Goal: Information Seeking & Learning: Compare options

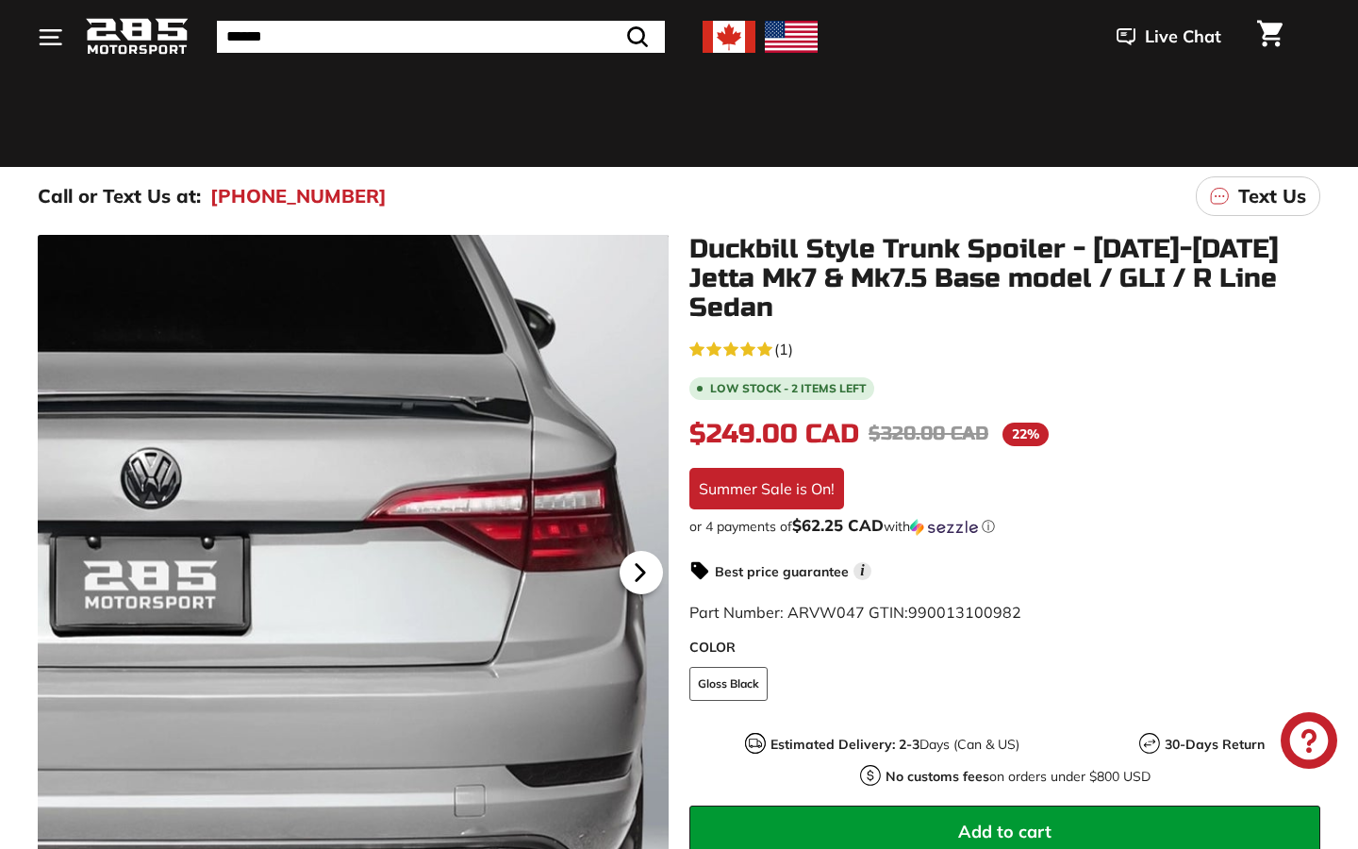
scroll to position [143, 0]
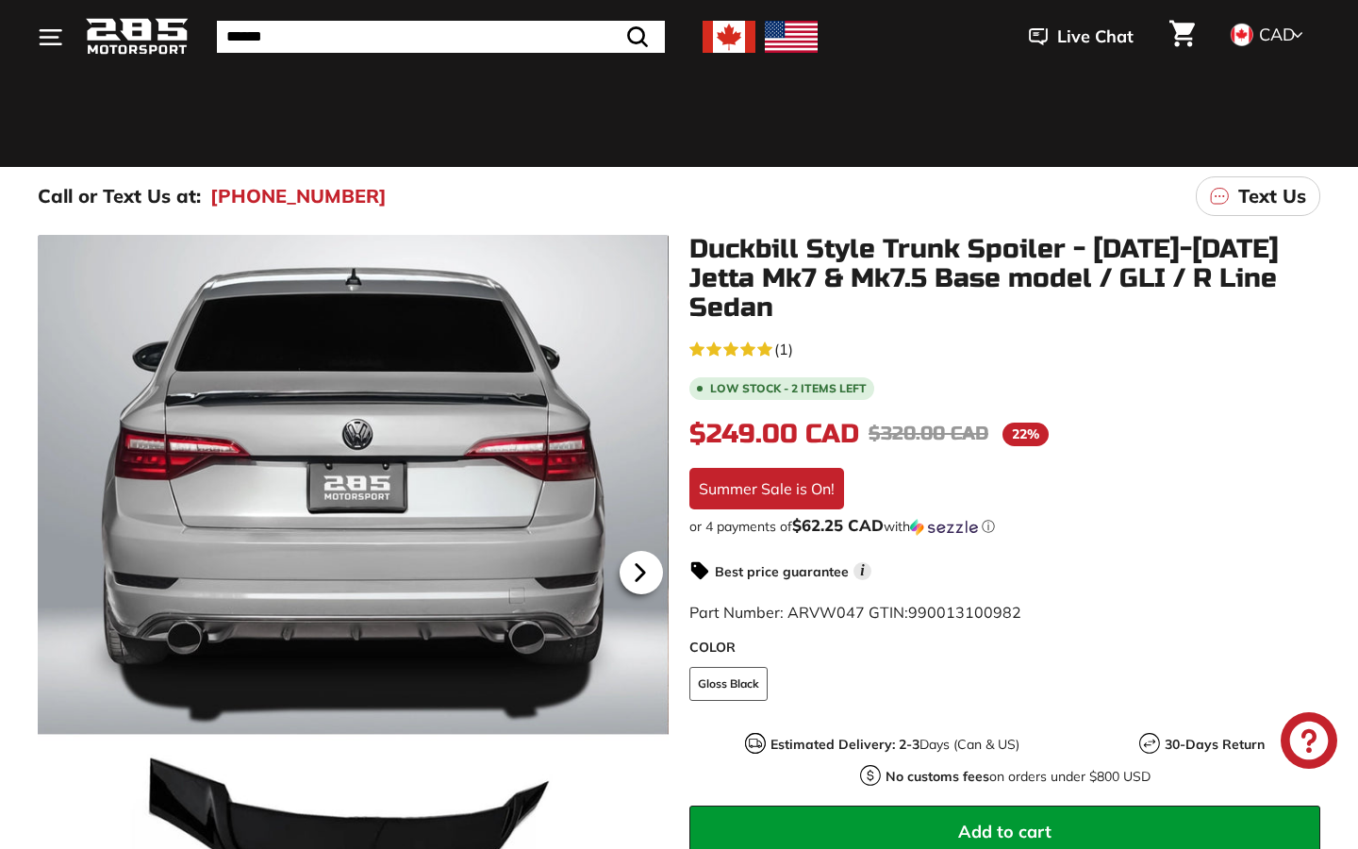
click at [639, 573] on icon at bounding box center [640, 573] width 8 height 16
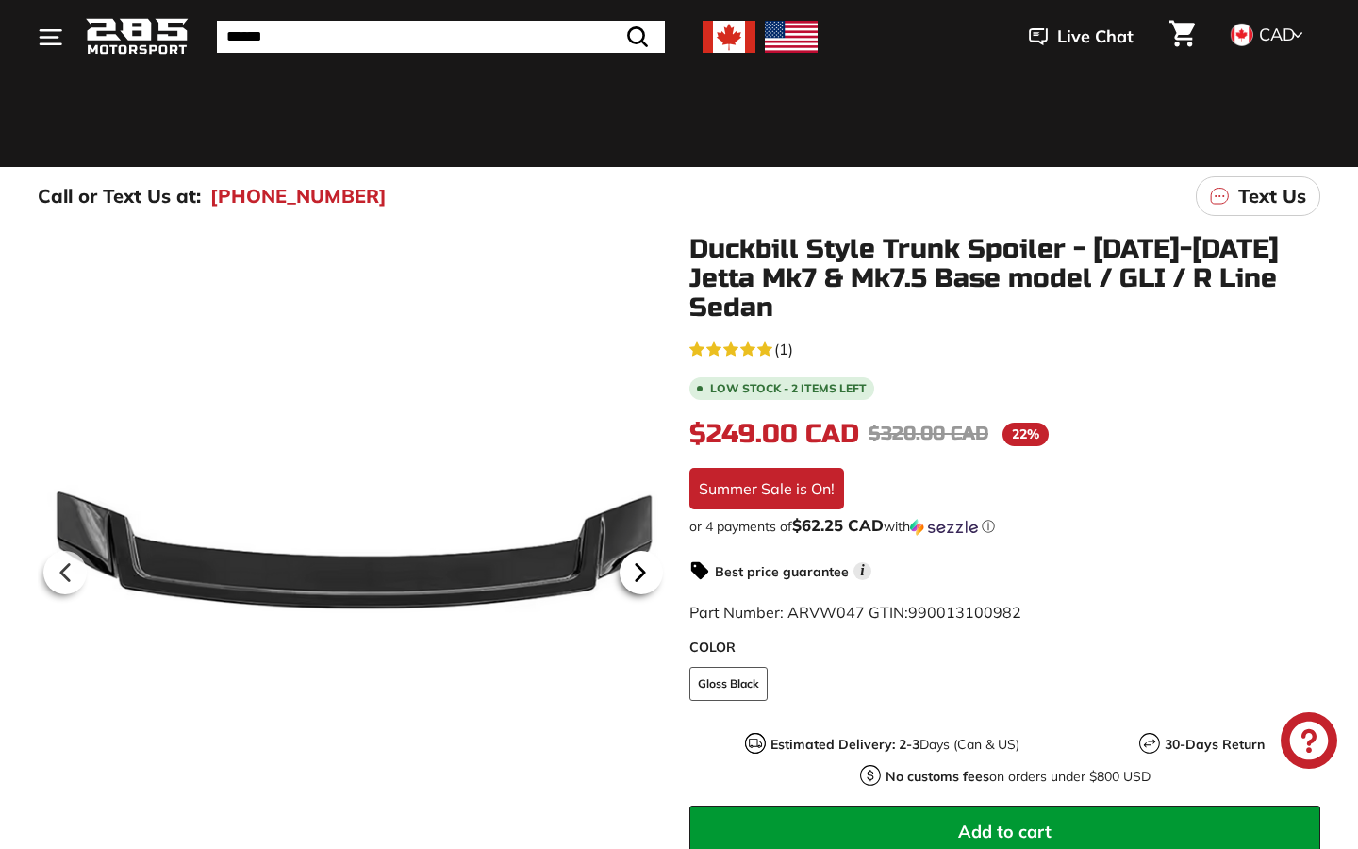
click at [639, 573] on icon at bounding box center [640, 573] width 8 height 16
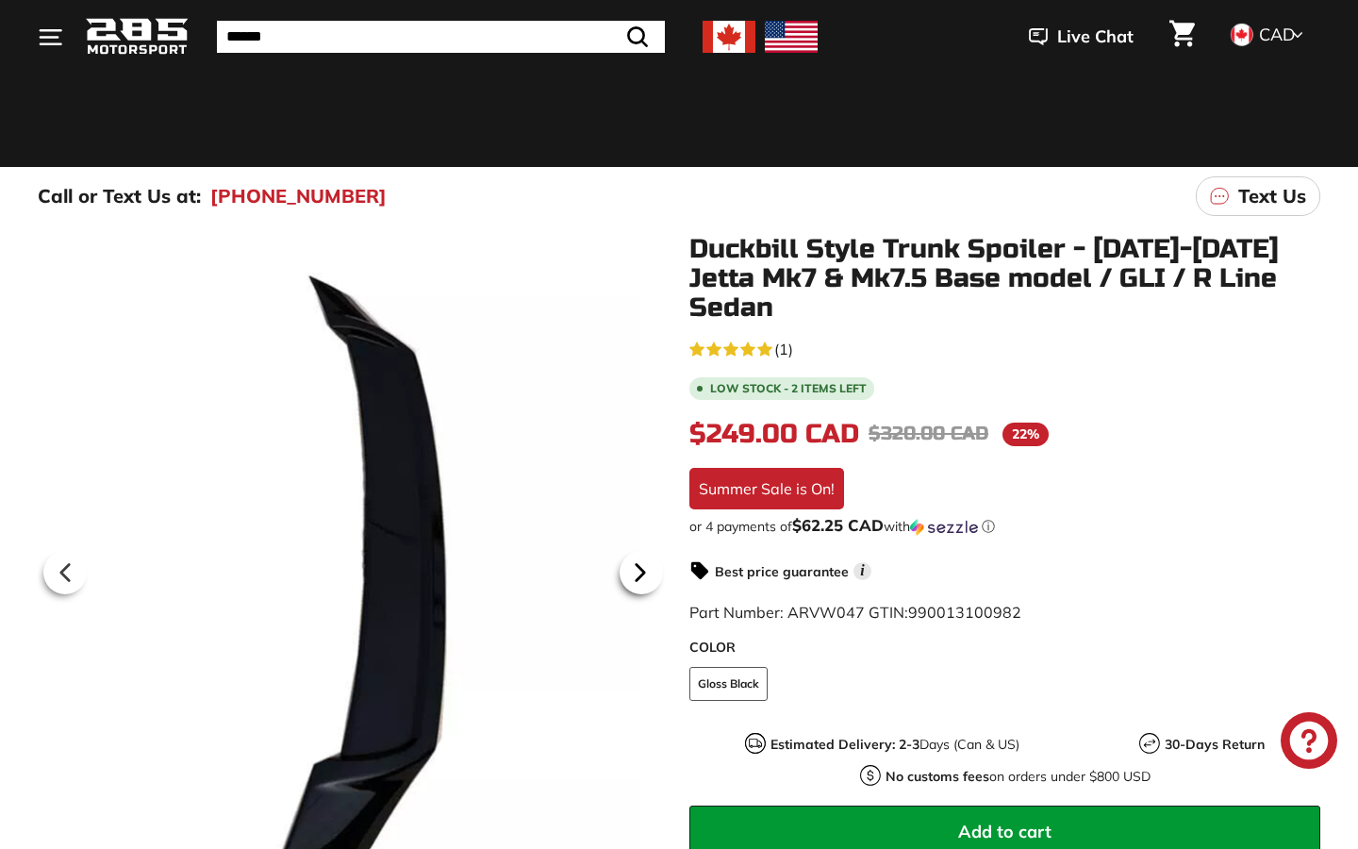
click at [639, 573] on icon at bounding box center [640, 573] width 8 height 16
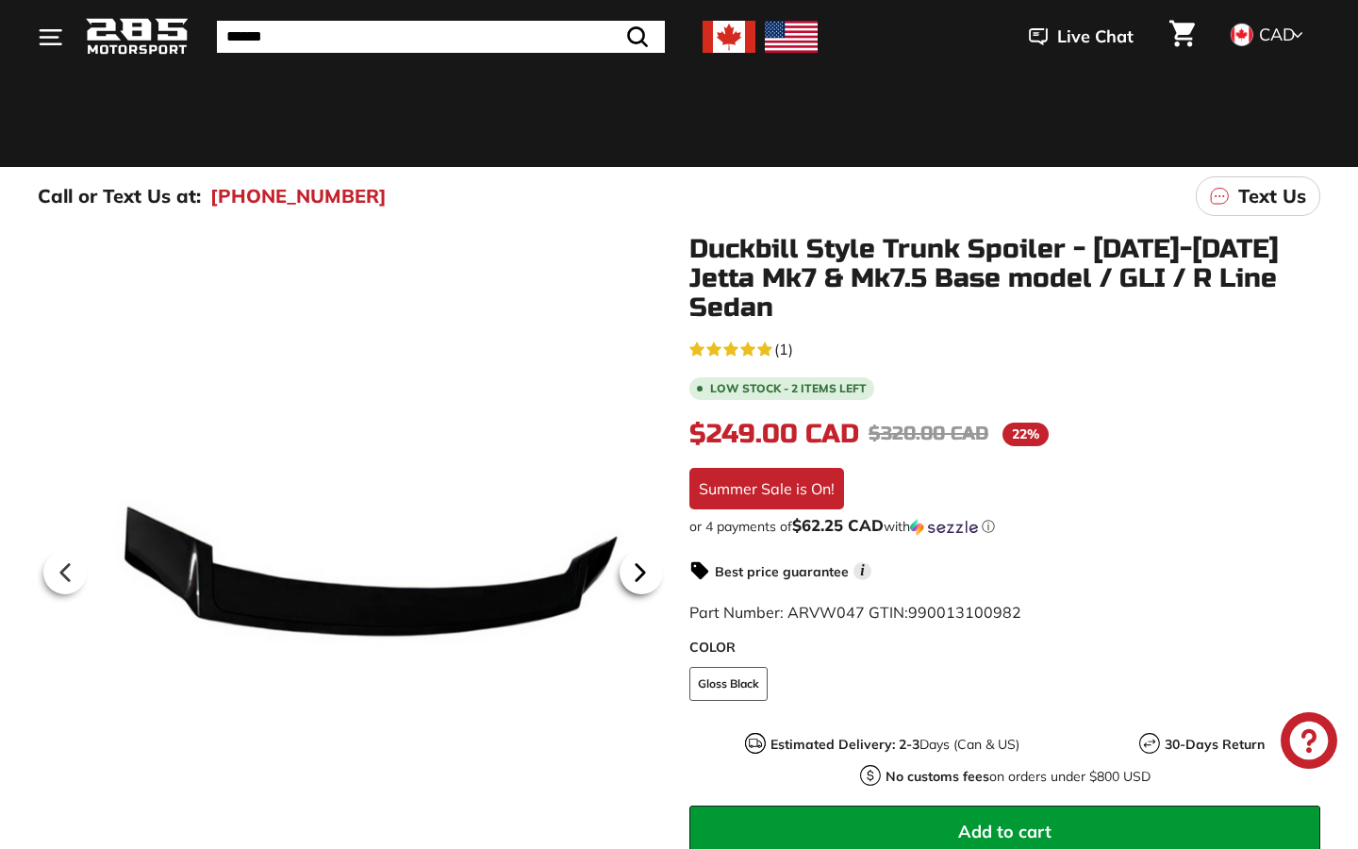
click at [639, 573] on icon at bounding box center [640, 573] width 8 height 16
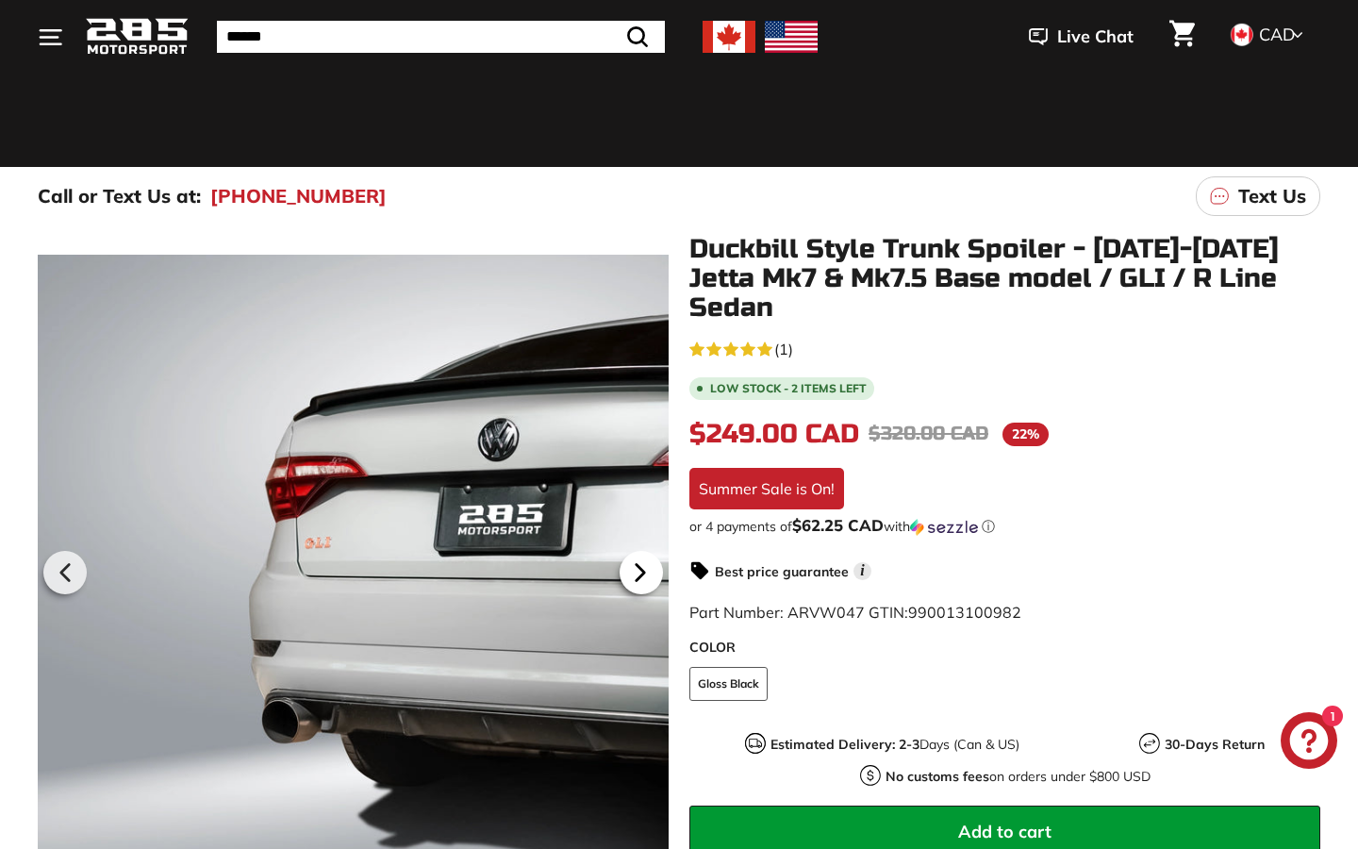
click at [639, 573] on icon at bounding box center [640, 573] width 8 height 16
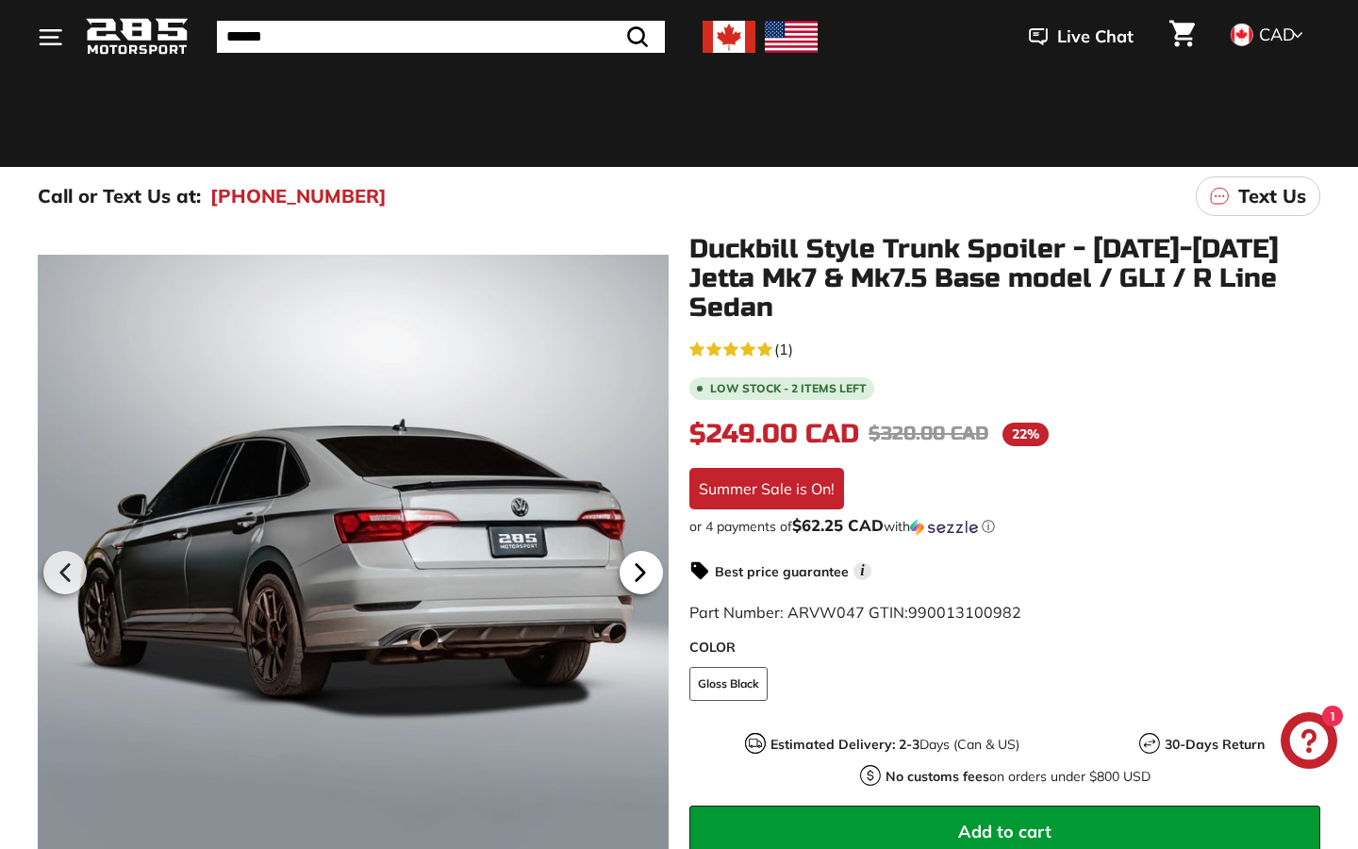
scroll to position [0, 210]
click at [639, 573] on icon at bounding box center [640, 573] width 8 height 16
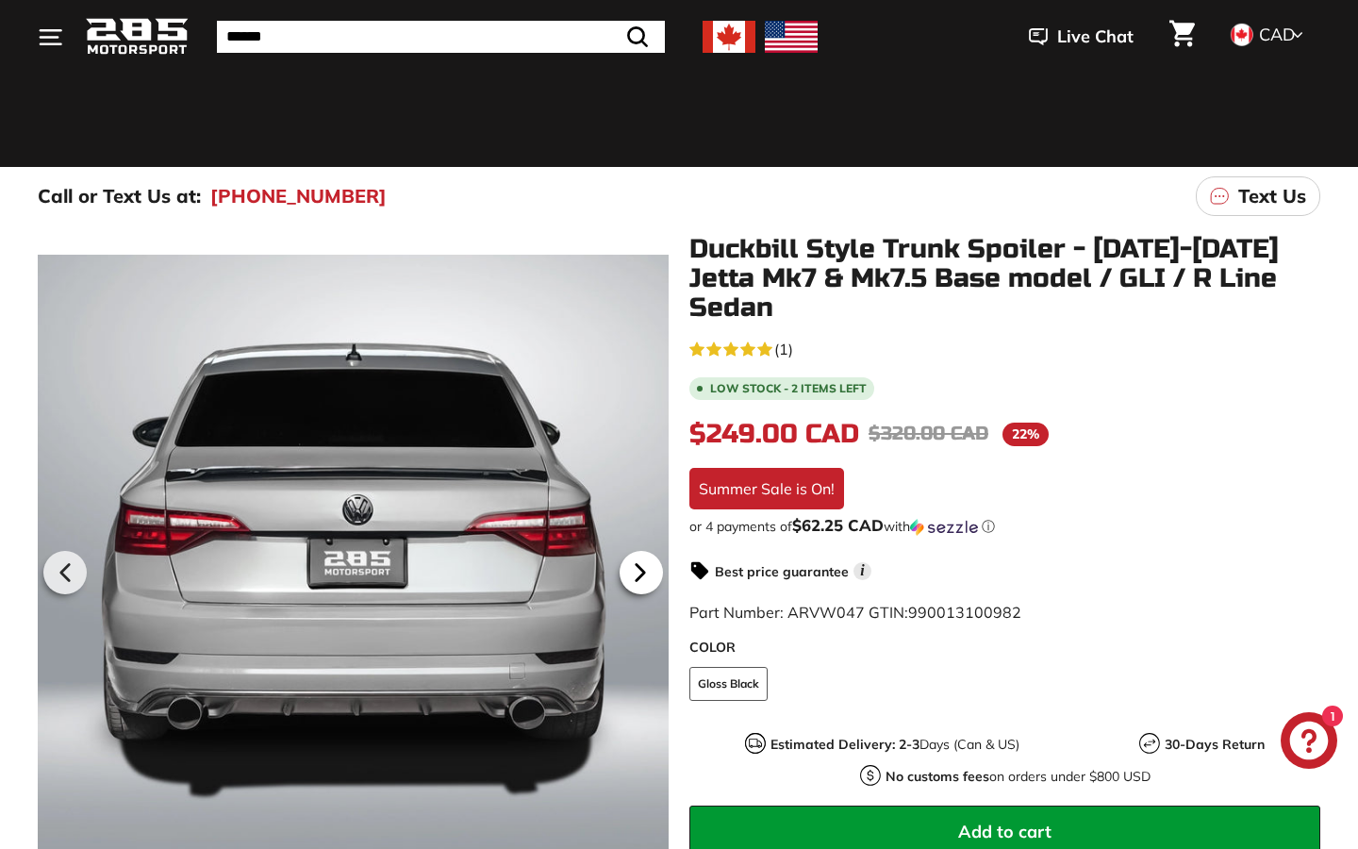
click at [639, 573] on icon at bounding box center [640, 573] width 8 height 16
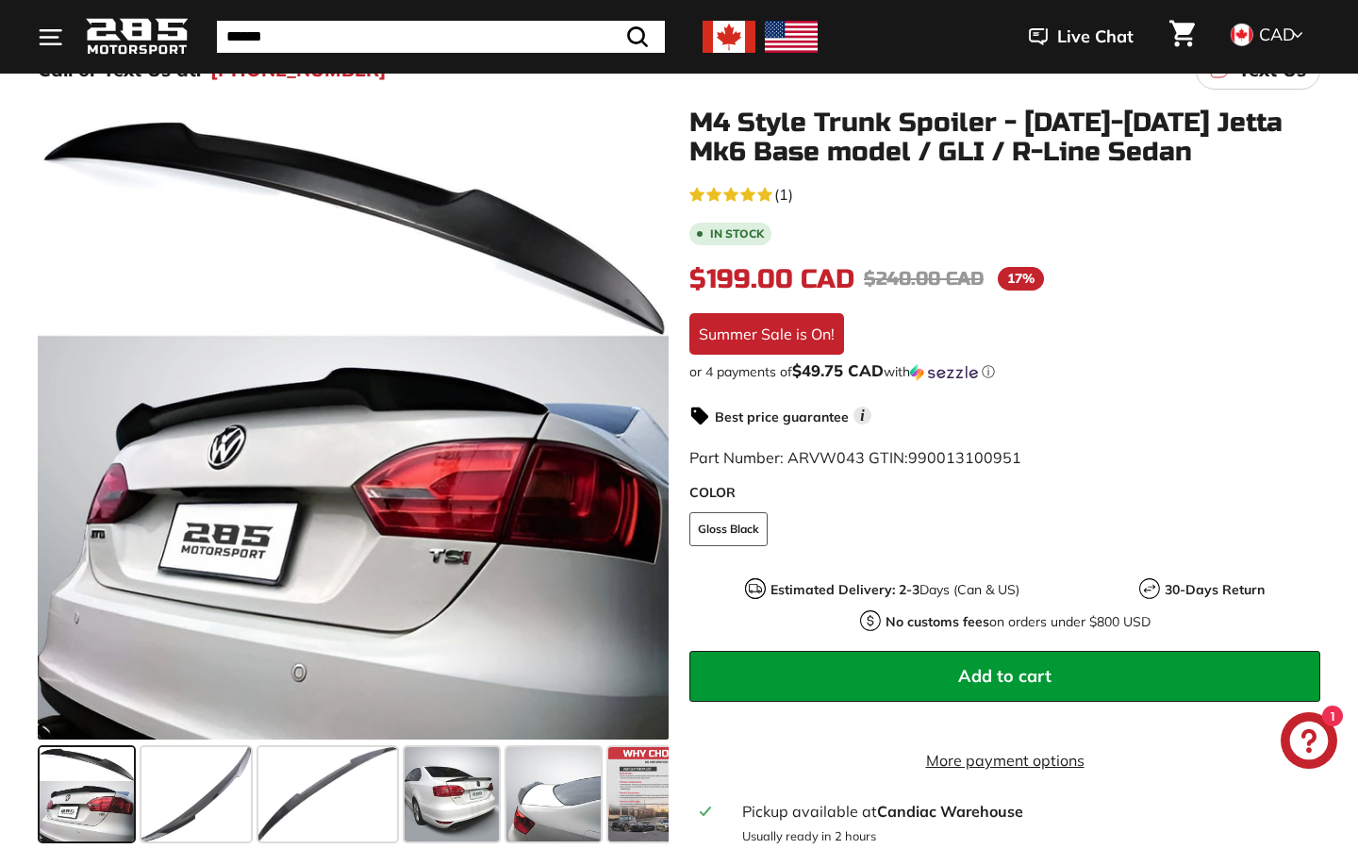
scroll to position [243, 0]
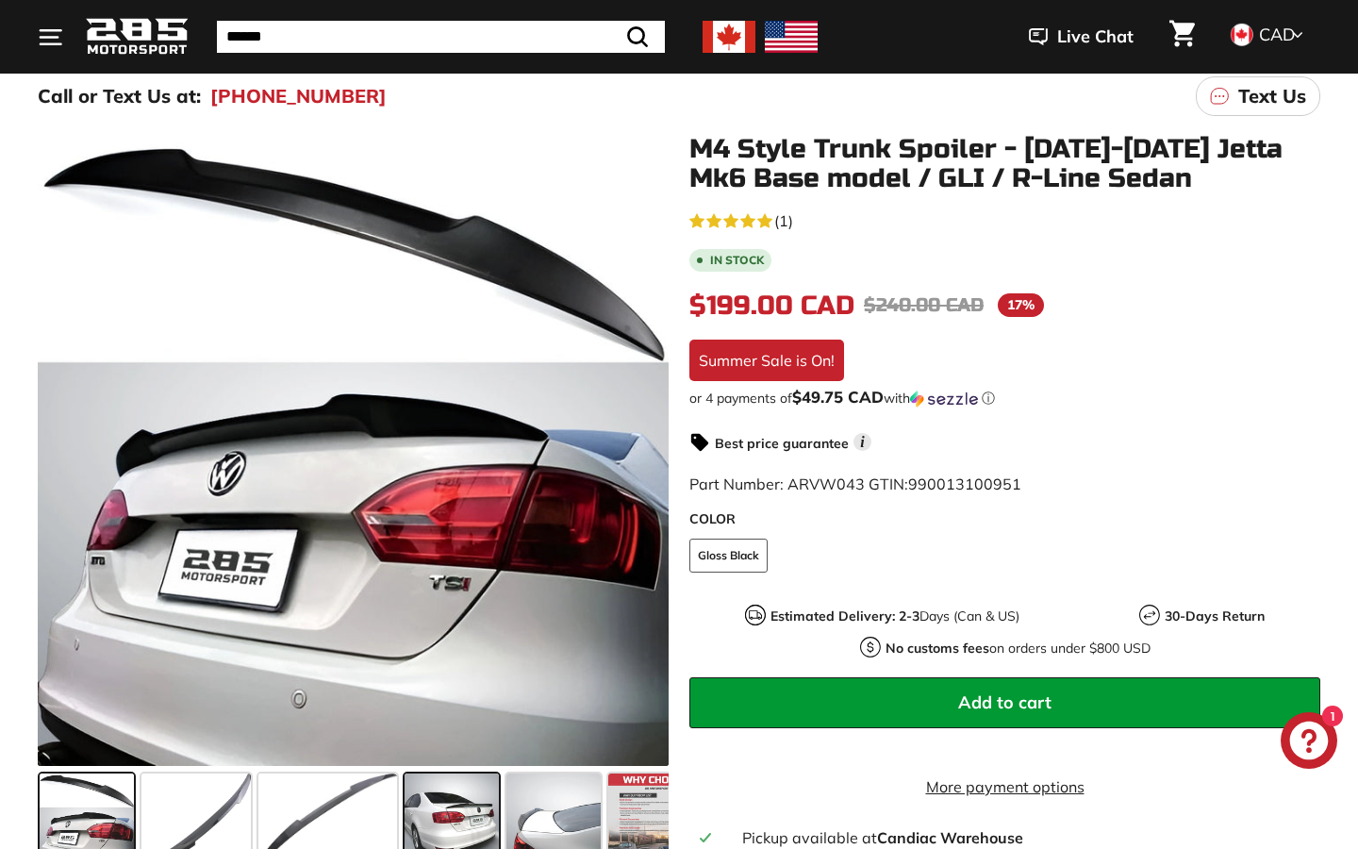
click at [436, 812] on span at bounding box center [451, 820] width 94 height 94
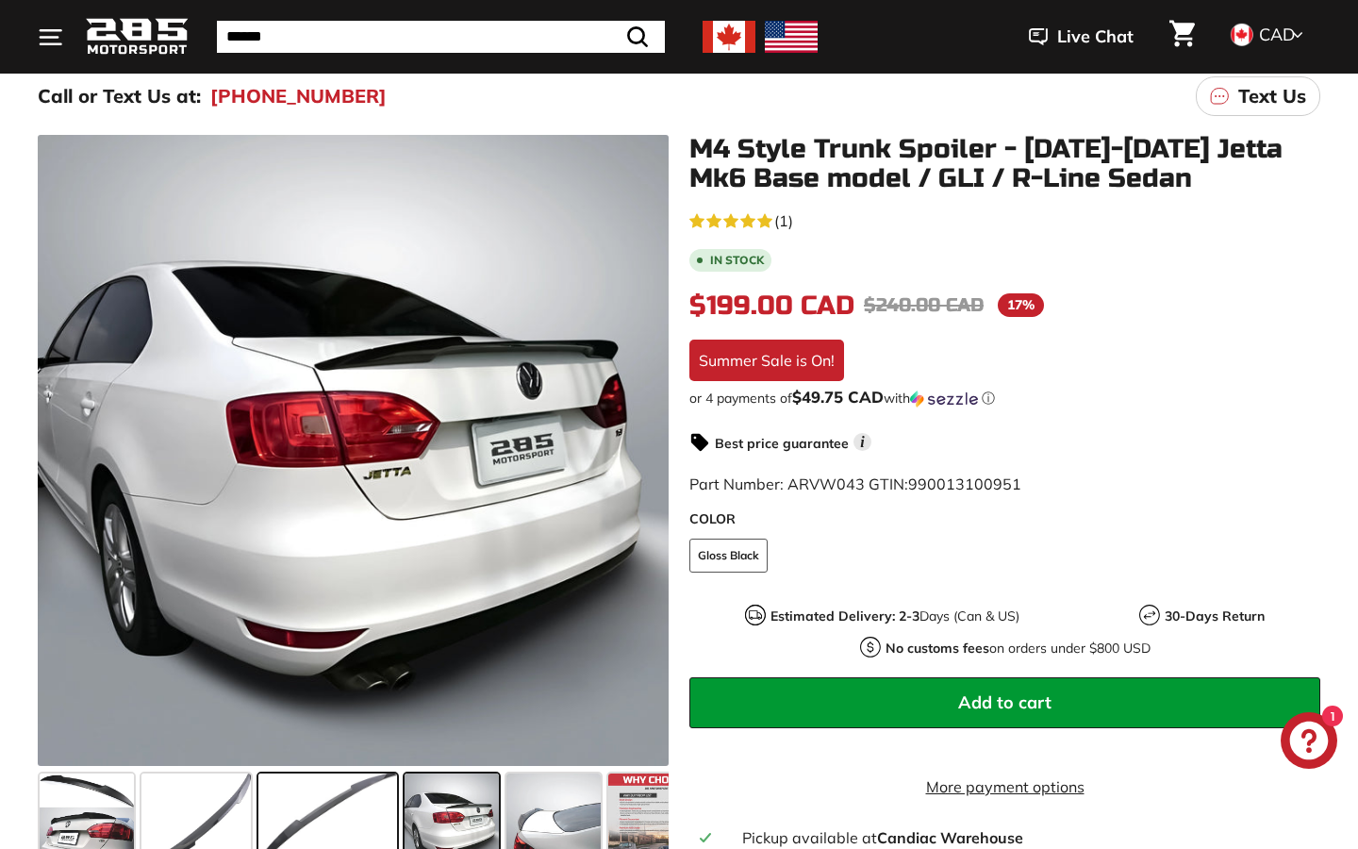
click at [361, 806] on span at bounding box center [327, 820] width 139 height 94
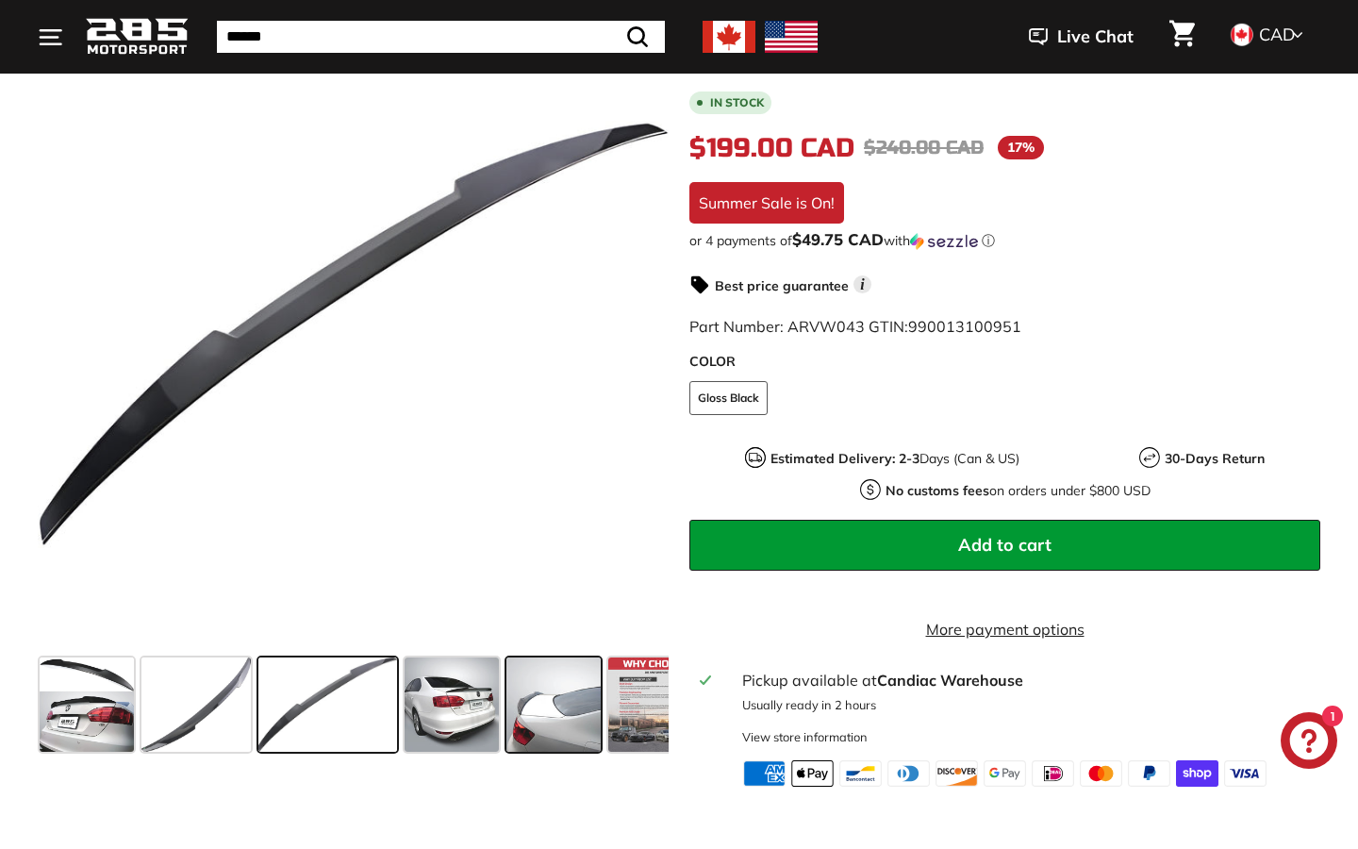
click at [560, 731] on span at bounding box center [553, 704] width 94 height 94
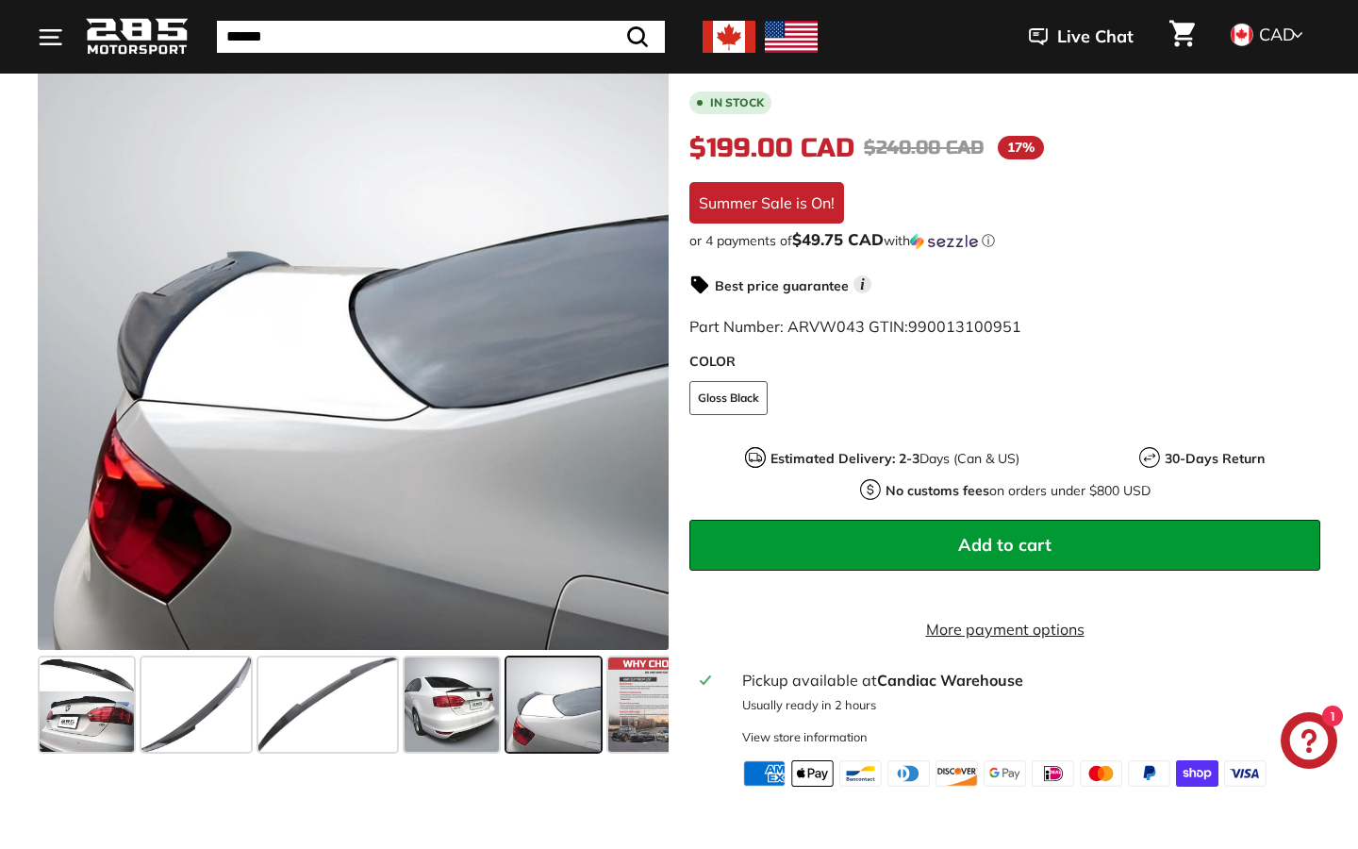
scroll to position [403, 0]
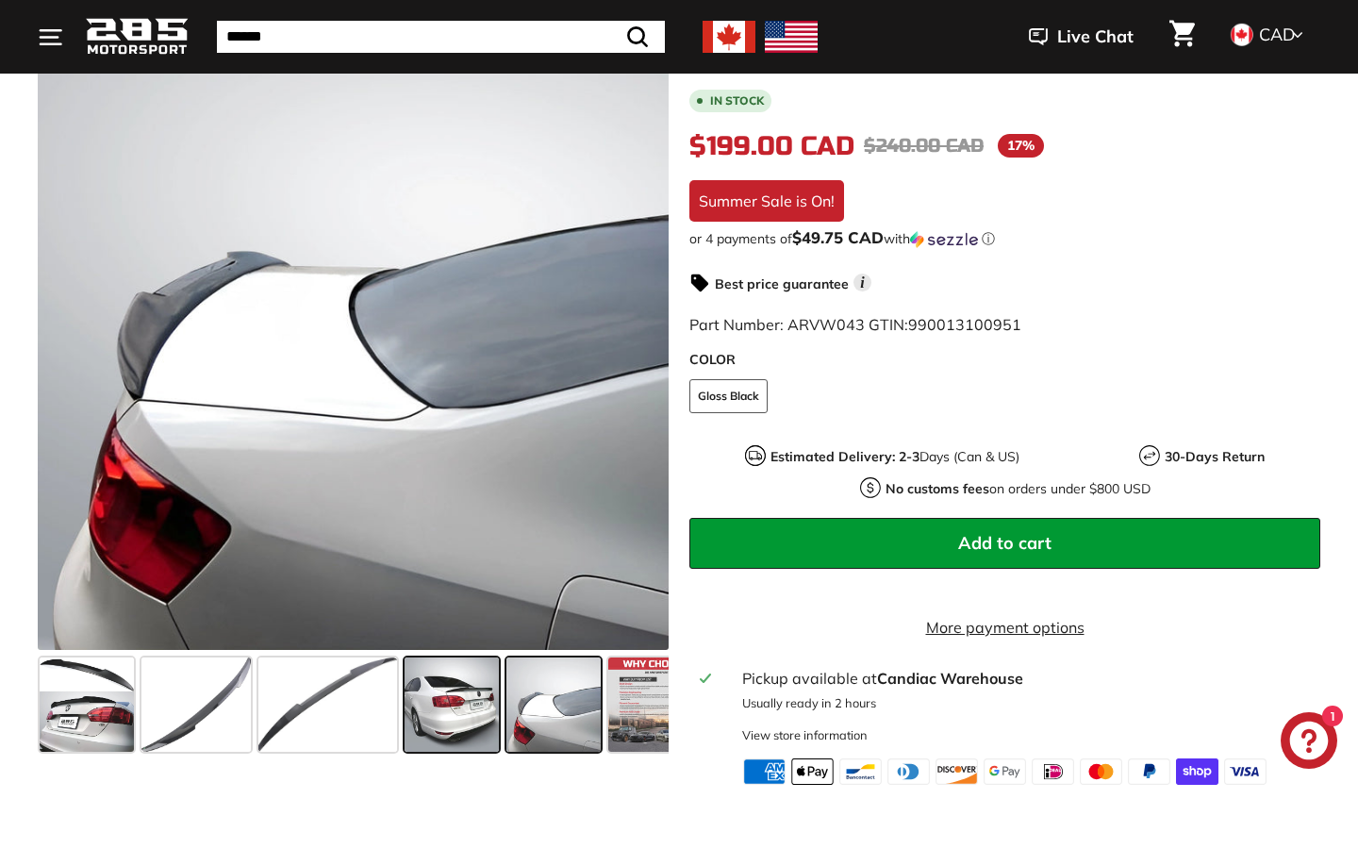
click at [413, 712] on span at bounding box center [451, 704] width 94 height 94
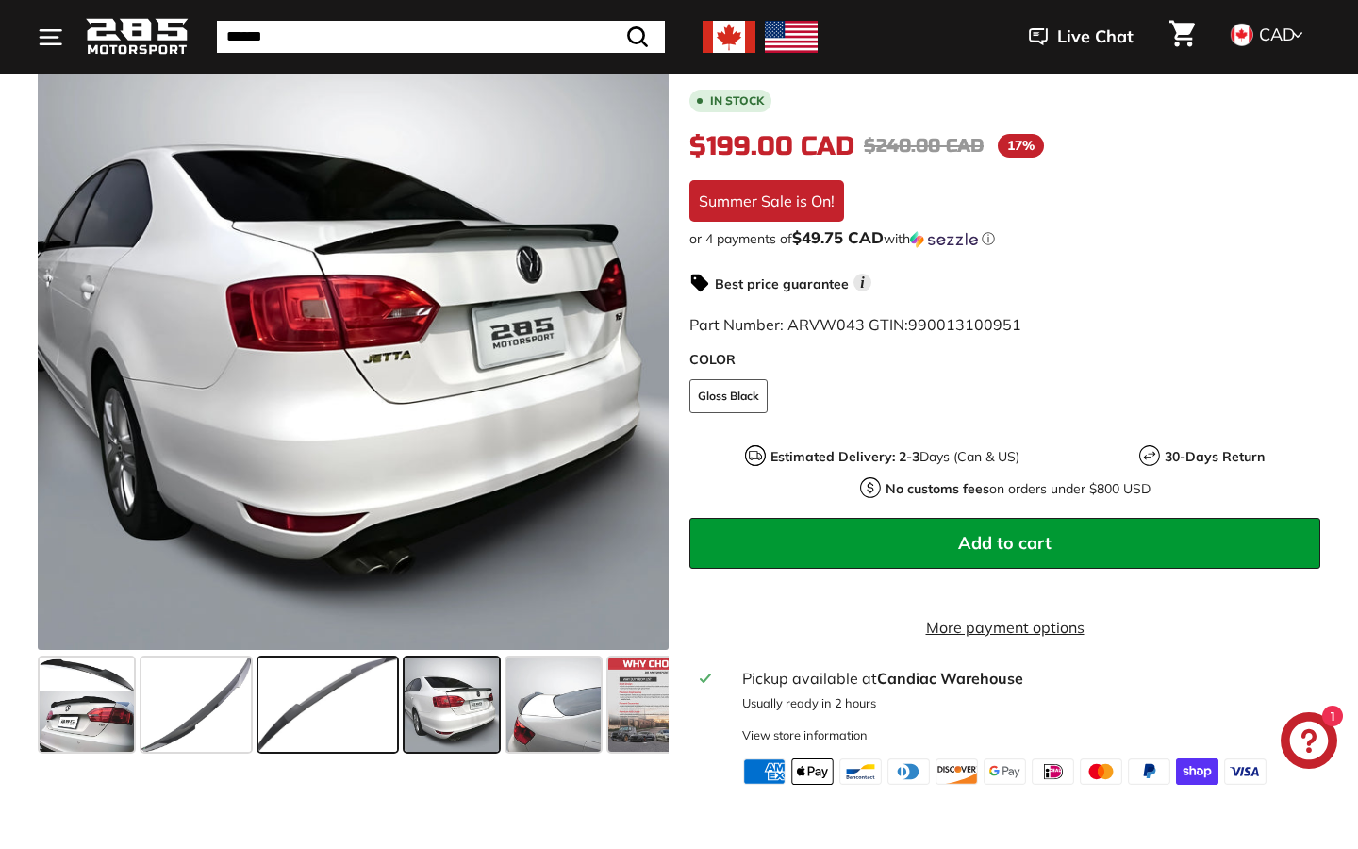
click at [343, 710] on span at bounding box center [327, 704] width 139 height 94
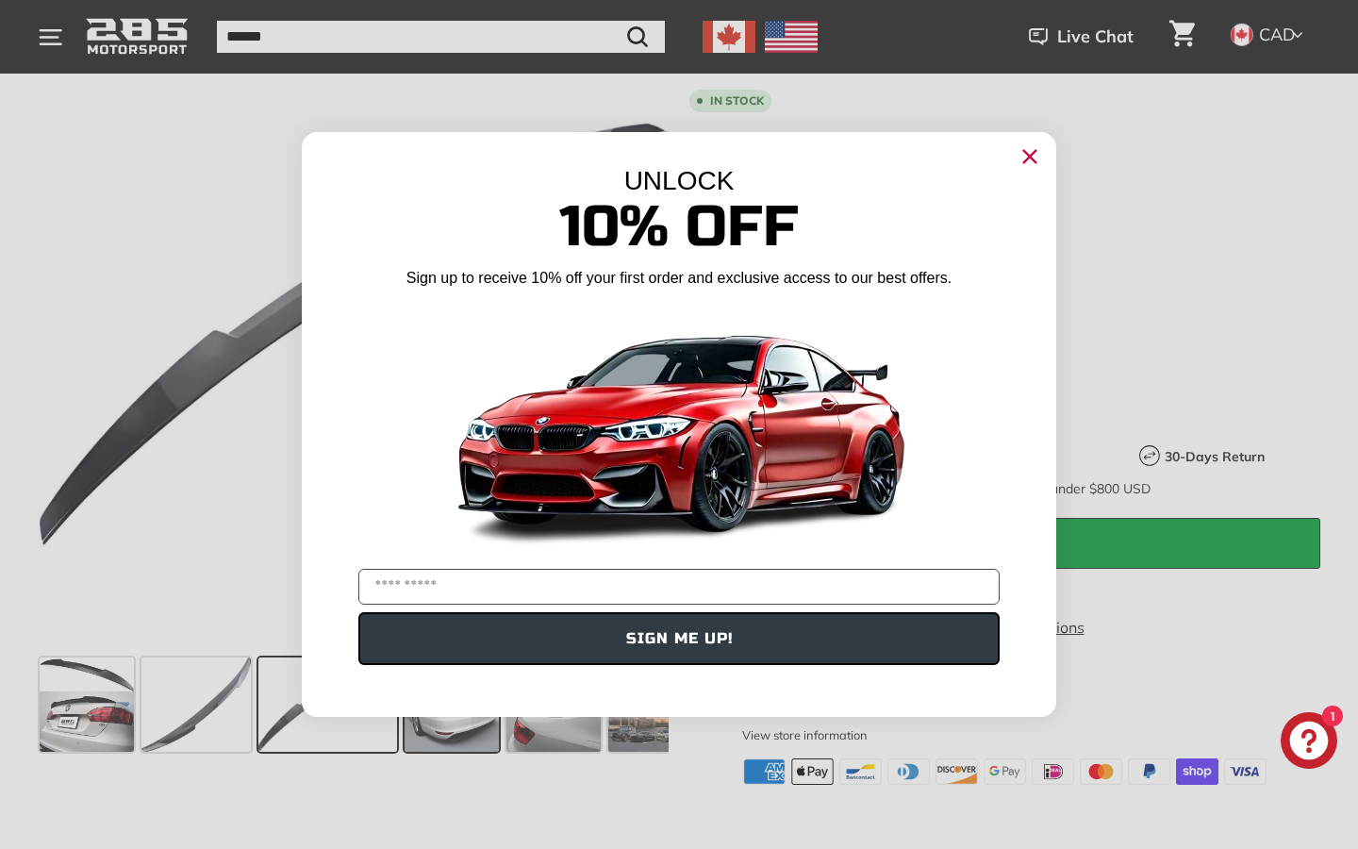
click at [489, 697] on div "UNLOCK 10% Off Sign up to receive 10% off your first order and exclusive access…" at bounding box center [679, 415] width 754 height 566
click at [1022, 153] on circle "Close dialog" at bounding box center [1029, 156] width 28 height 28
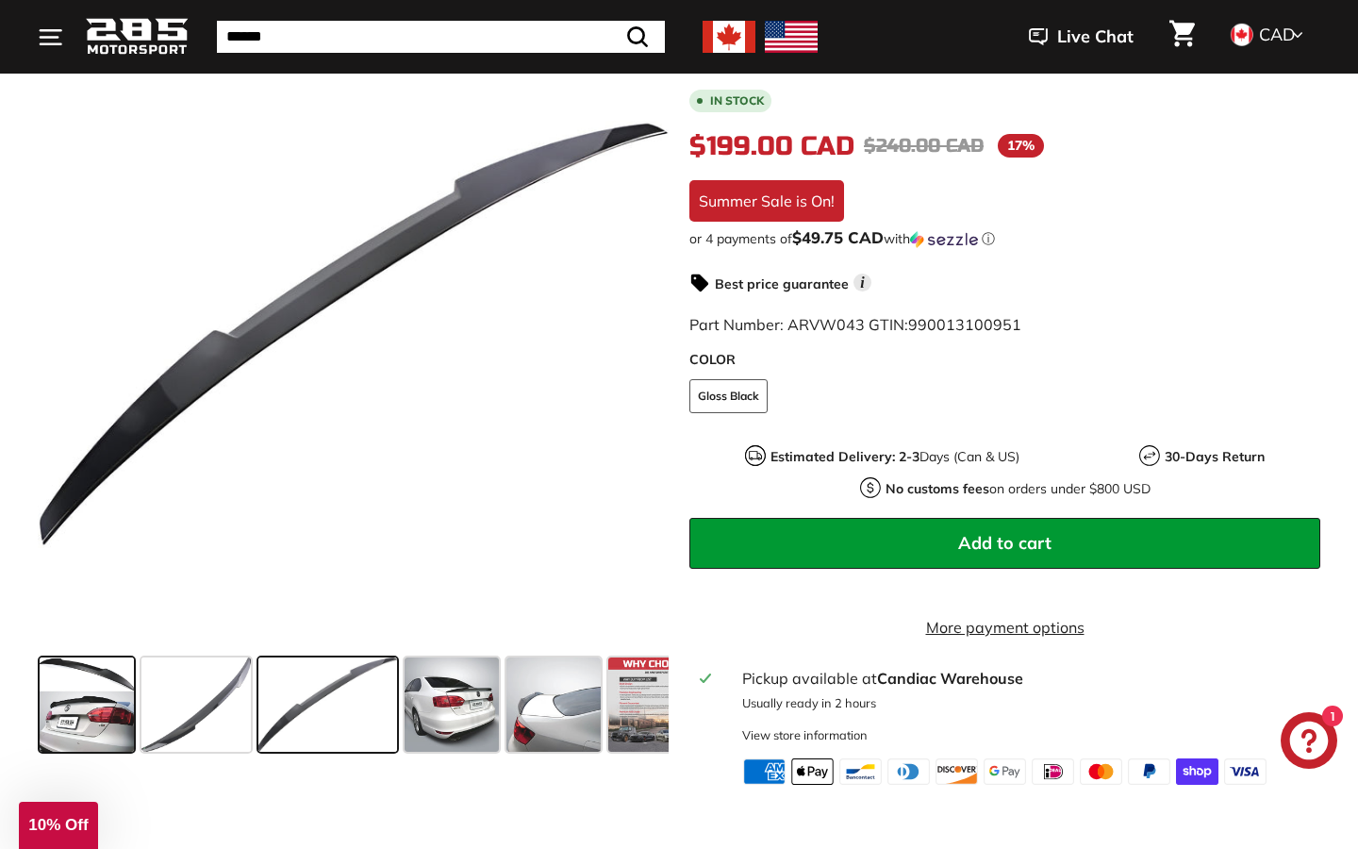
click at [132, 716] on span at bounding box center [87, 704] width 94 height 94
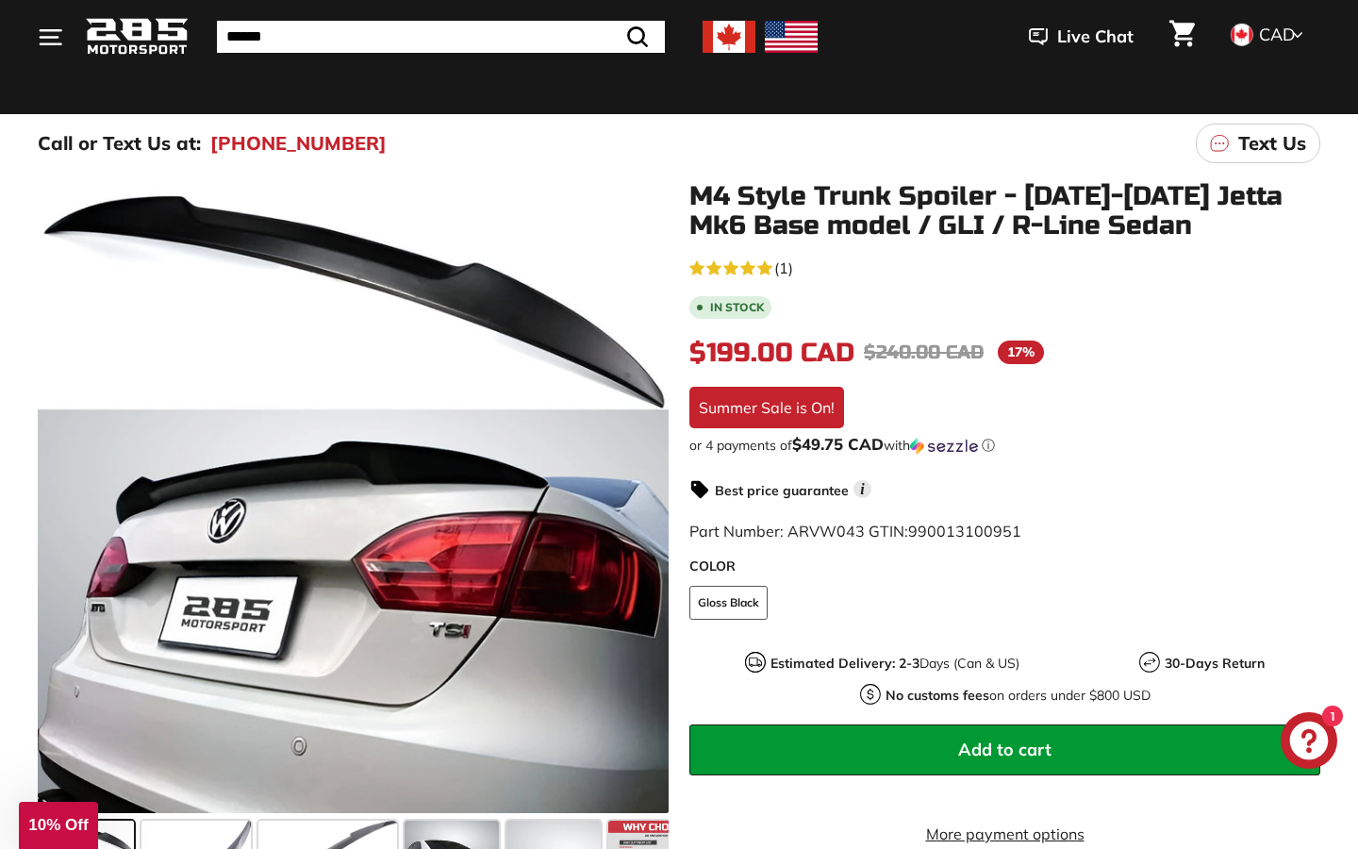
scroll to position [189, 0]
